Goal: Task Accomplishment & Management: Use online tool/utility

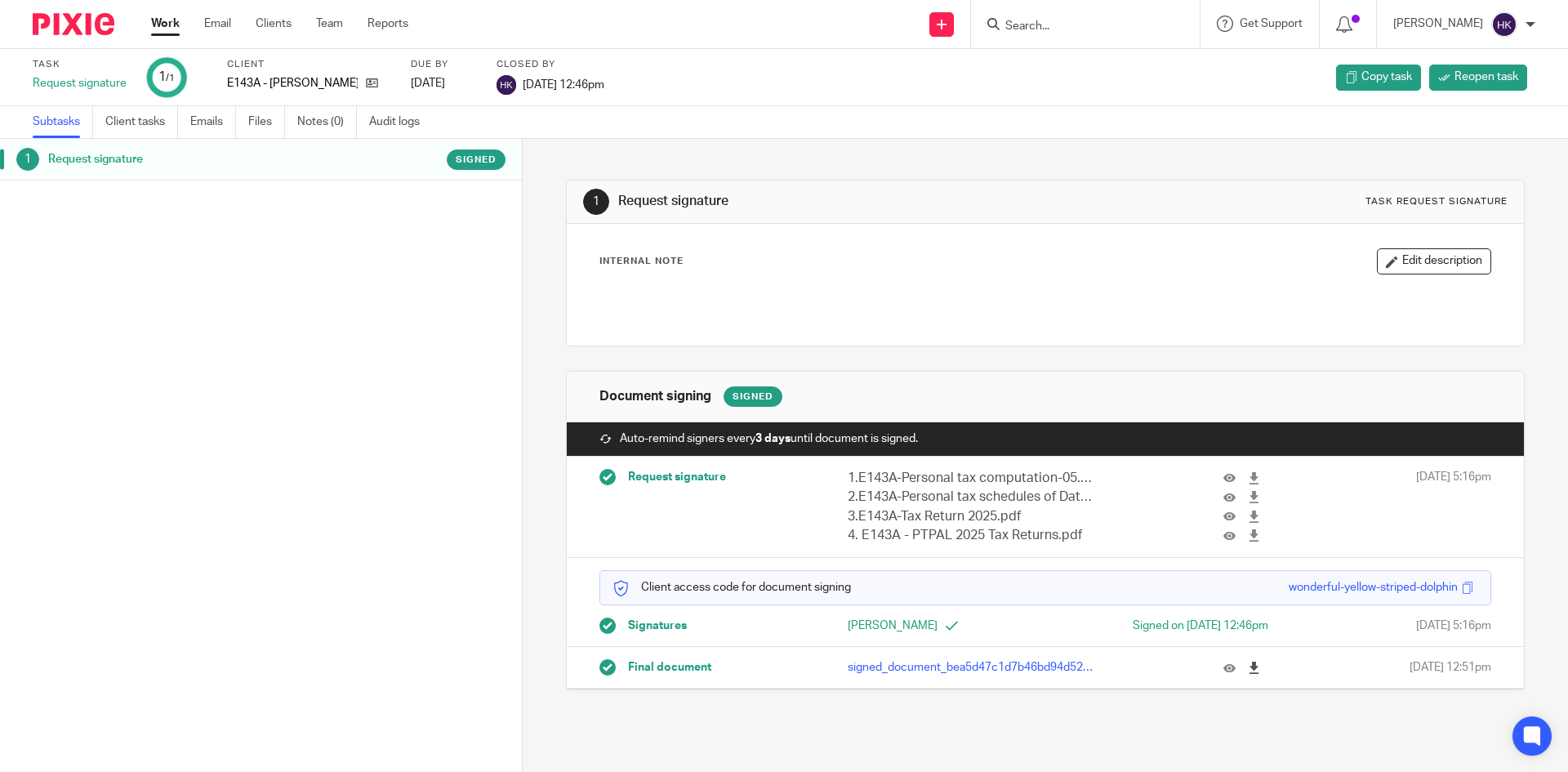
click at [1248, 662] on icon at bounding box center [1254, 668] width 12 height 12
click at [82, 31] on img at bounding box center [74, 24] width 82 height 22
